Goal: Check status: Check status

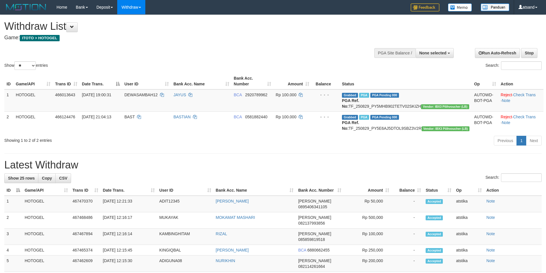
select select
select select "**"
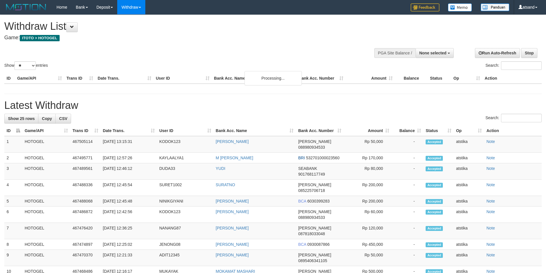
select select
select select "**"
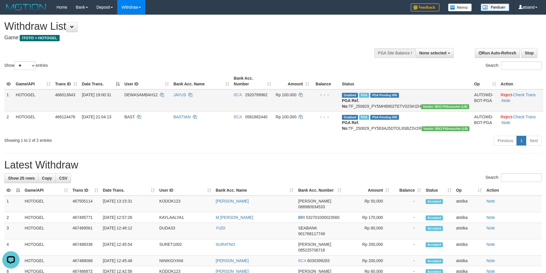
click at [394, 104] on td "Grabbed PGA PGA Pending 000 PGA Ref. No: TF_250829_PY5MHB902TETV02SKIZH Vendor:…" at bounding box center [406, 100] width 132 height 22
click at [393, 106] on td "Grabbed PGA PGA Pending 000 PGA Ref. No: TF_250829_PY5MHB902TETV02SKIZH Vendor:…" at bounding box center [406, 100] width 132 height 22
copy td "PGA Ref. No: TF_250829_PY5MHB902TETV02SKIZH Vendor: IBX3 Pilihvoucher (LB)"
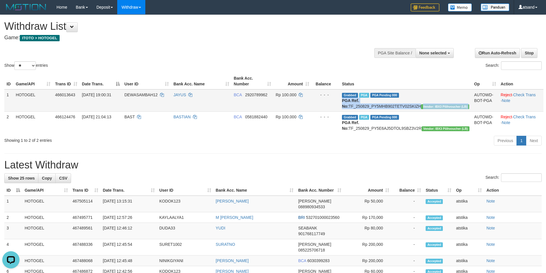
click at [391, 106] on td "Grabbed PGA PGA Pending 000 PGA Ref. No: TF_250829_PY5MHB902TETV02SKIZH Vendor:…" at bounding box center [406, 100] width 132 height 22
click at [8, 259] on div "Open LiveChat chat widget" at bounding box center [11, 260] width 10 height 10
click at [402, 105] on td "Grabbed PGA PGA Pending 000 PGA Ref. No: TF_250829_PY5MHB902TETV02SKIZH Vendor:…" at bounding box center [406, 100] width 132 height 22
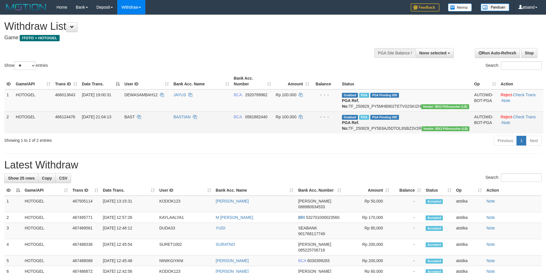
click at [411, 134] on td "Grabbed PGA PGA Pending 000 PGA Ref. No: TF_250829_PY5E6AJ5DTOL9SBZ3V2R Vendor:…" at bounding box center [406, 123] width 132 height 22
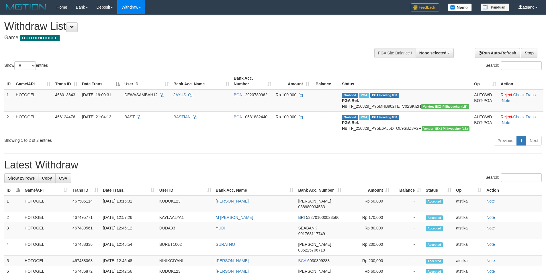
copy td "TF_250829_PY5E6AJ5DTOL9SBZ3V2R"
